Goal: Information Seeking & Learning: Stay updated

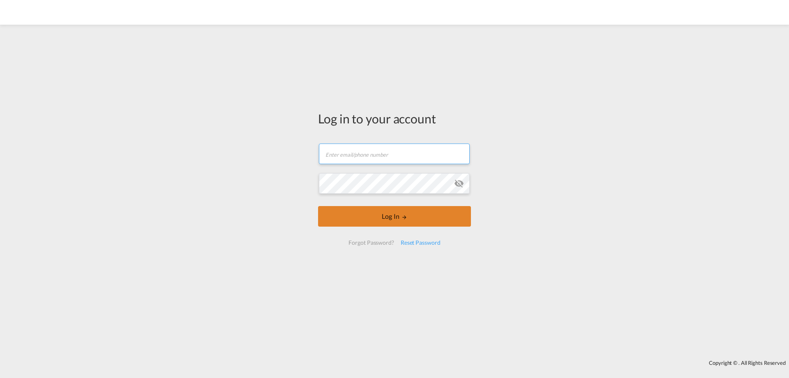
type input "[PERSON_NAME][EMAIL_ADDRESS][DOMAIN_NAME]"
click at [390, 219] on button "Log In" at bounding box center [394, 216] width 153 height 21
type input "[PERSON_NAME][EMAIL_ADDRESS][DOMAIN_NAME]"
click at [373, 221] on button "Log In" at bounding box center [394, 216] width 153 height 21
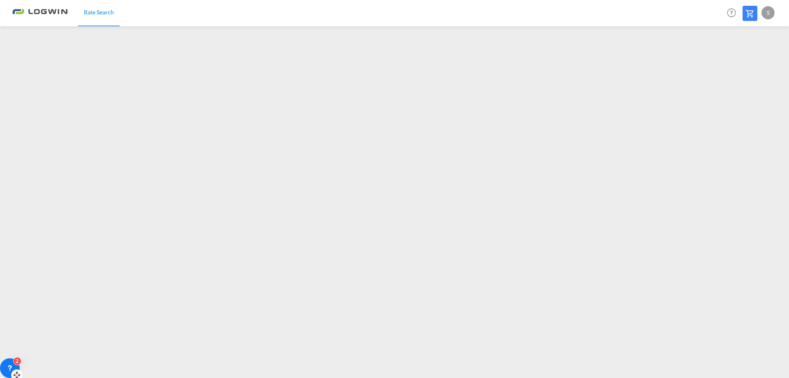
click at [12, 369] on icon at bounding box center [10, 368] width 8 height 8
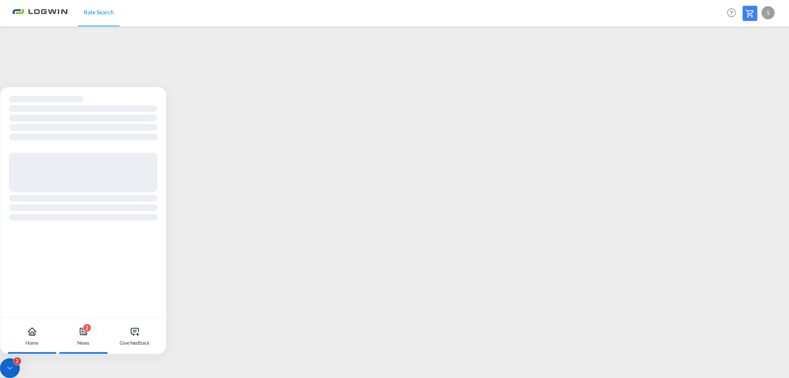
click at [84, 339] on div "News" at bounding box center [83, 342] width 12 height 7
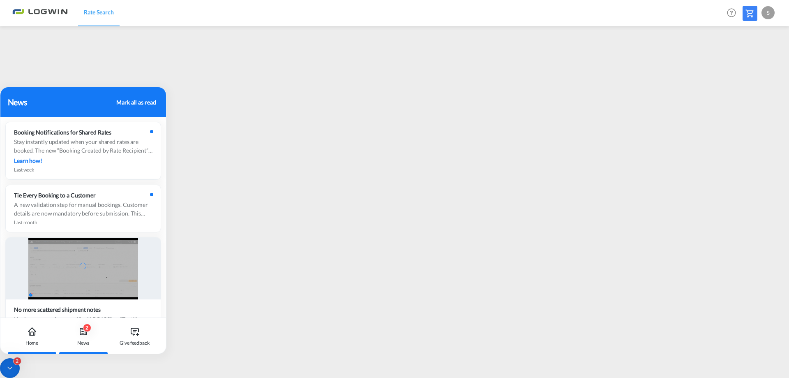
click at [32, 336] on icon at bounding box center [32, 331] width 10 height 10
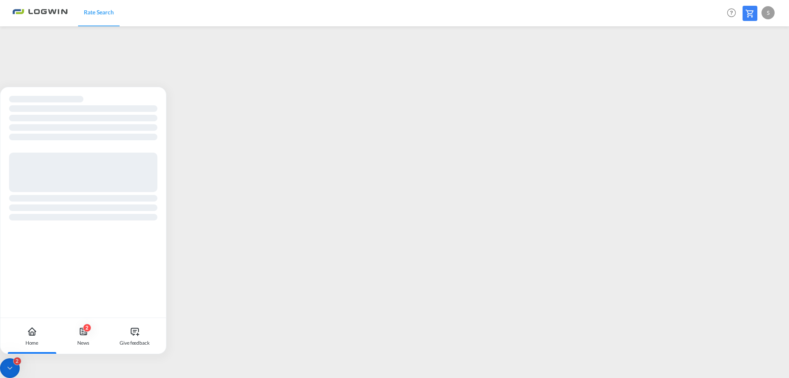
click at [10, 369] on icon at bounding box center [10, 368] width 8 height 8
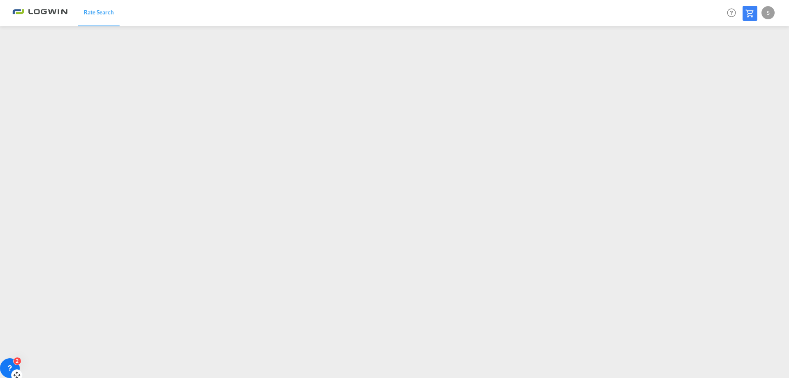
click at [12, 366] on icon at bounding box center [10, 368] width 8 height 8
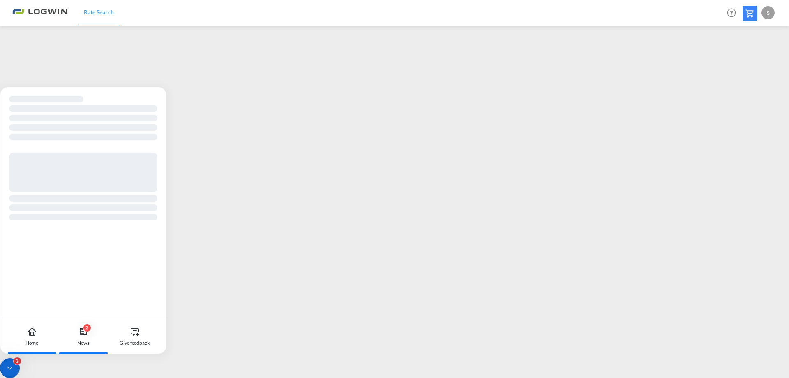
click at [84, 339] on div "News" at bounding box center [83, 342] width 12 height 7
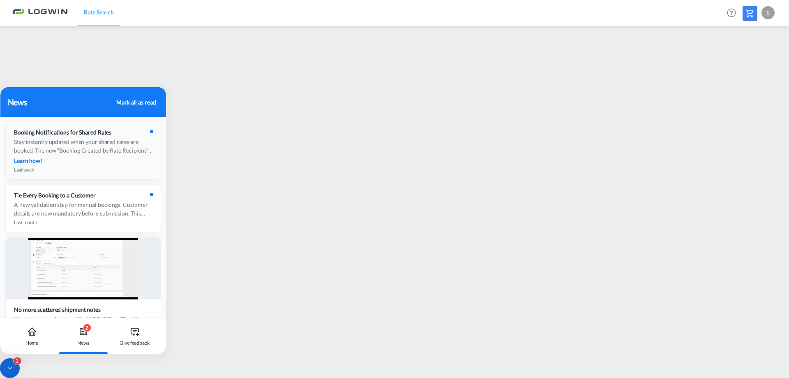
click at [150, 131] on div at bounding box center [151, 131] width 6 height 6
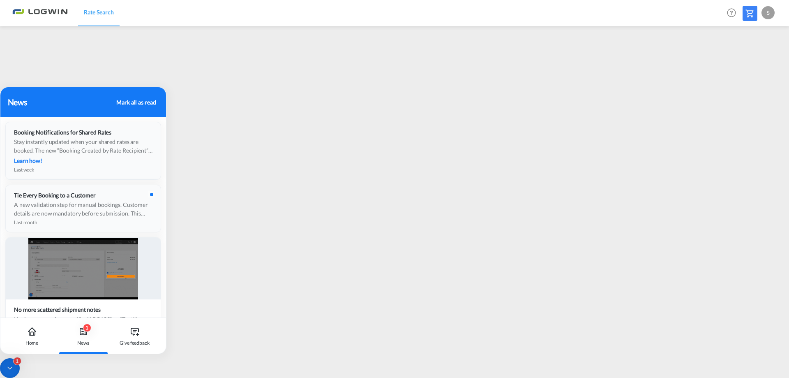
click at [148, 197] on div at bounding box center [151, 194] width 6 height 6
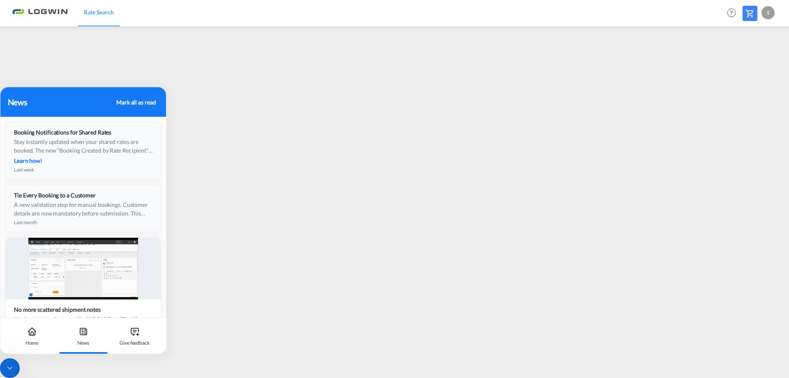
drag, startPoint x: 141, startPoint y: 100, endPoint x: 137, endPoint y: 104, distance: 5.3
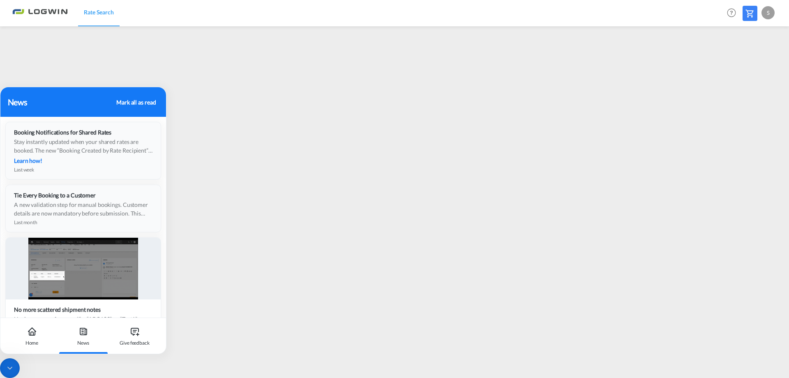
click at [139, 100] on div "Mark all as read" at bounding box center [135, 102] width 39 height 9
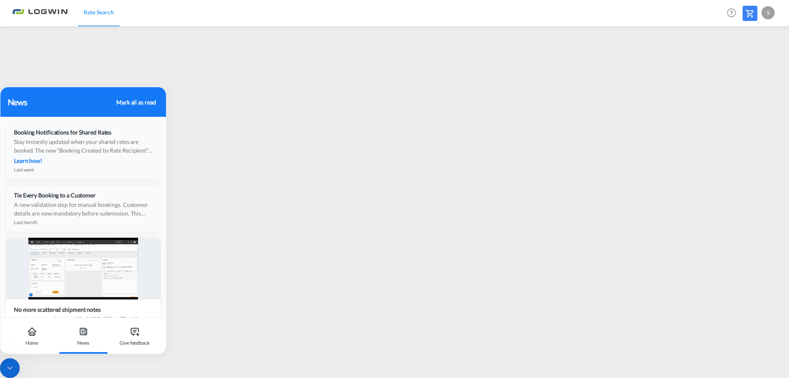
click at [17, 103] on div "News" at bounding box center [61, 102] width 106 height 12
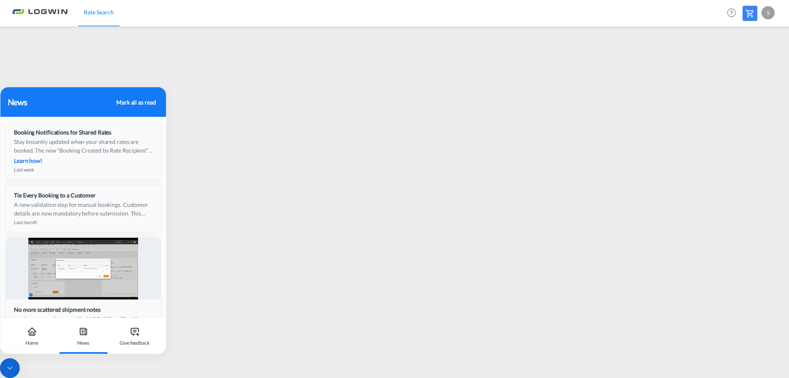
click at [117, 281] on div at bounding box center [83, 269] width 155 height 62
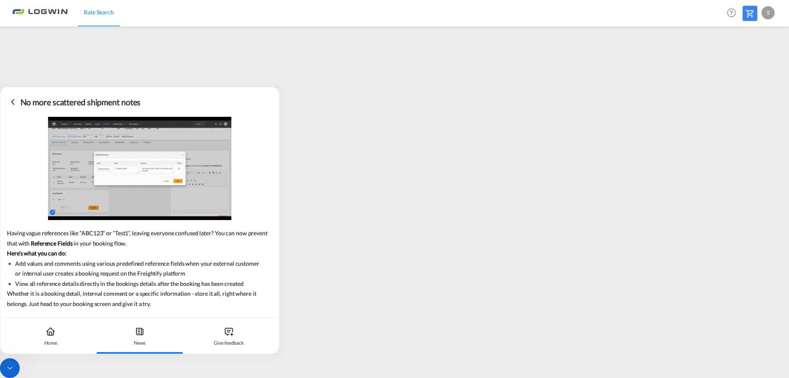
click at [116, 281] on ul "Add values and comments using various predefined reference fields when your ext…" at bounding box center [140, 274] width 266 height 30
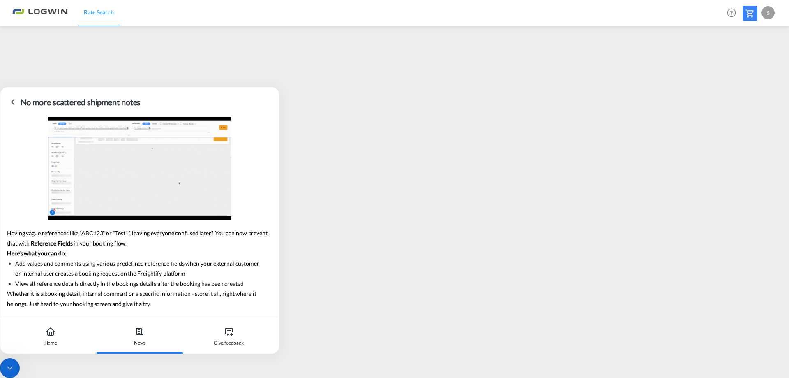
click at [9, 105] on icon at bounding box center [13, 102] width 10 height 10
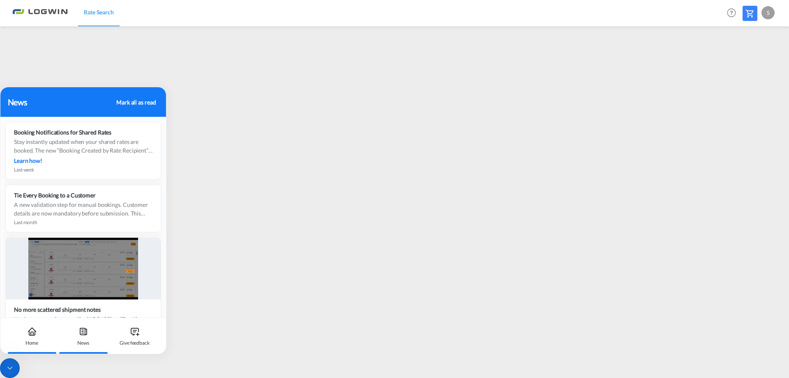
click at [33, 340] on div "Home" at bounding box center [31, 342] width 13 height 7
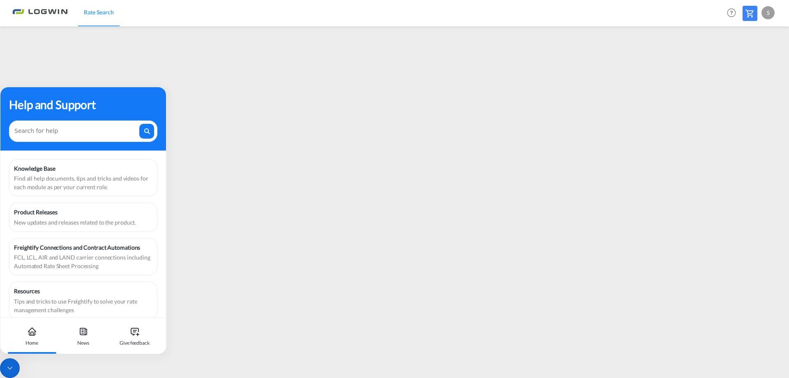
click at [43, 171] on div "Knowledge Base" at bounding box center [83, 168] width 139 height 9
